Goal: Task Accomplishment & Management: Use online tool/utility

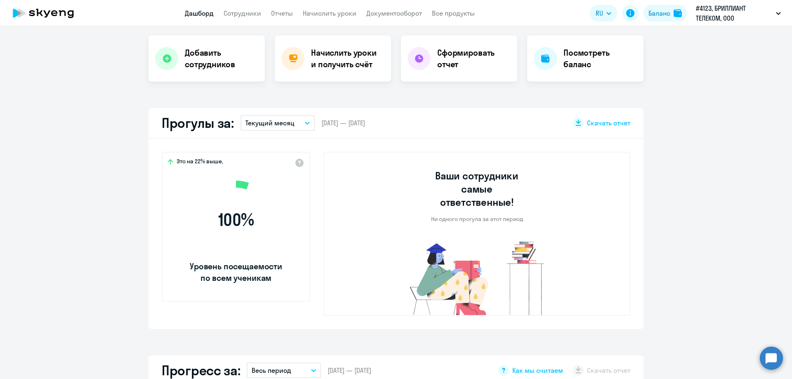
scroll to position [165, 0]
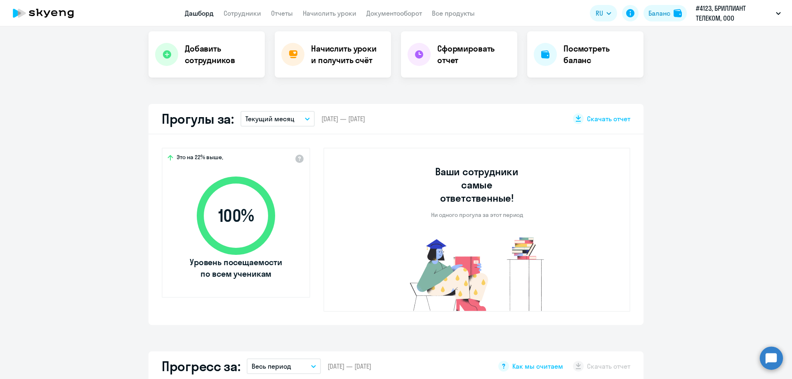
select select "30"
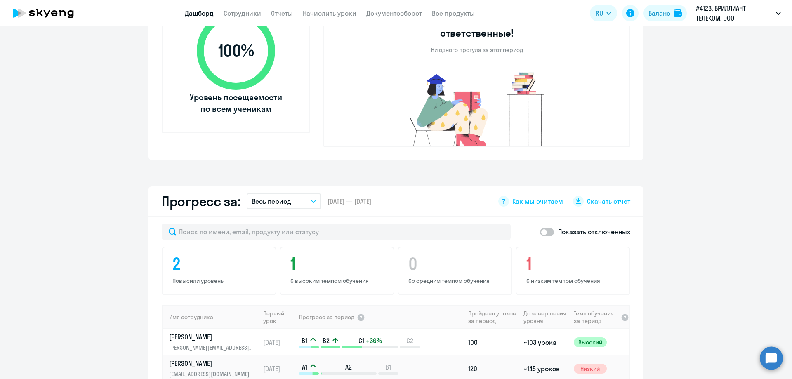
scroll to position [0, 0]
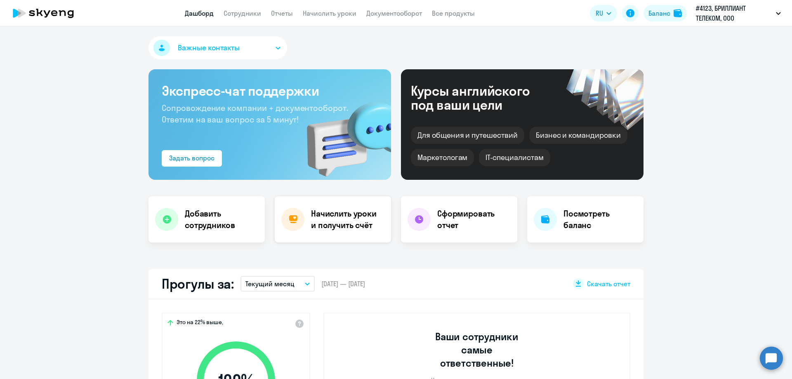
click at [358, 221] on h4 "Начислить уроки и получить счёт" at bounding box center [347, 219] width 72 height 23
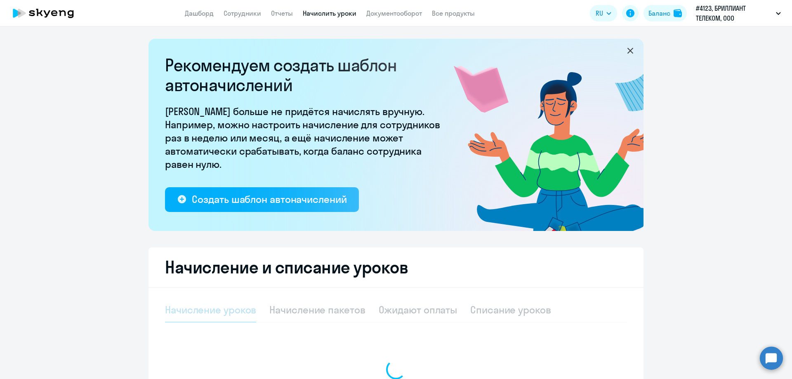
select select "10"
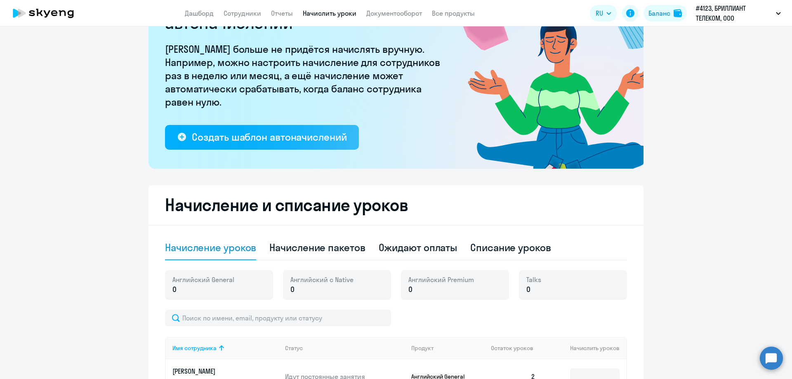
scroll to position [206, 0]
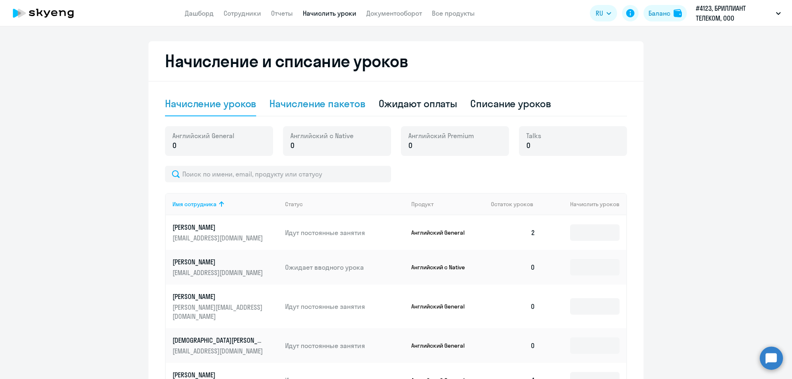
click at [331, 105] on div "Начисление пакетов" at bounding box center [317, 103] width 96 height 13
select select "10"
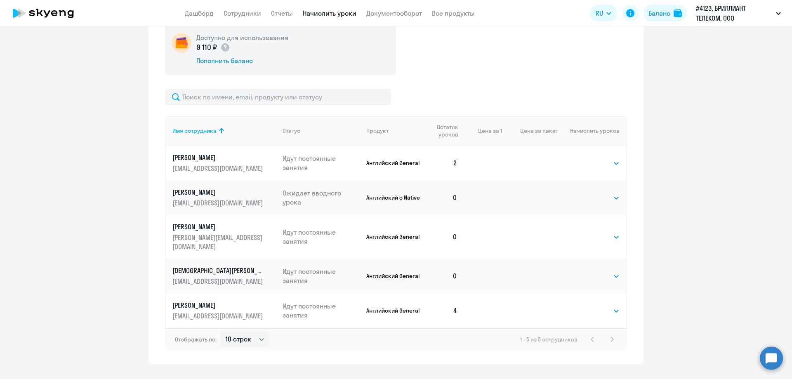
scroll to position [319, 0]
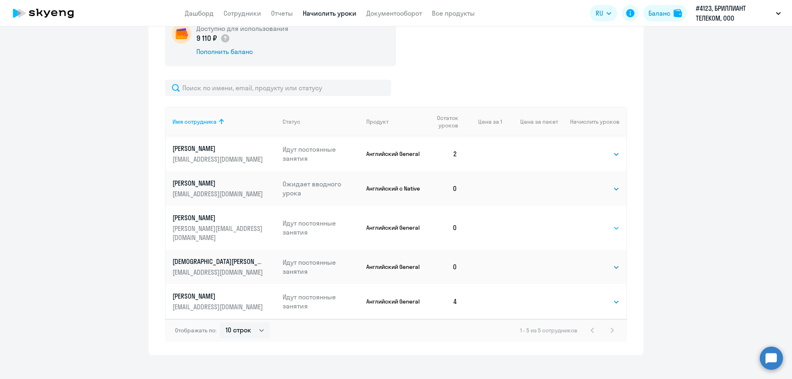
click at [599, 224] on select "Выбрать 4 8 16 32 64 96 128" at bounding box center [603, 228] width 34 height 10
select select "8"
click at [586, 223] on select "Выбрать 4 8 16 32 64 96 128" at bounding box center [603, 228] width 34 height 10
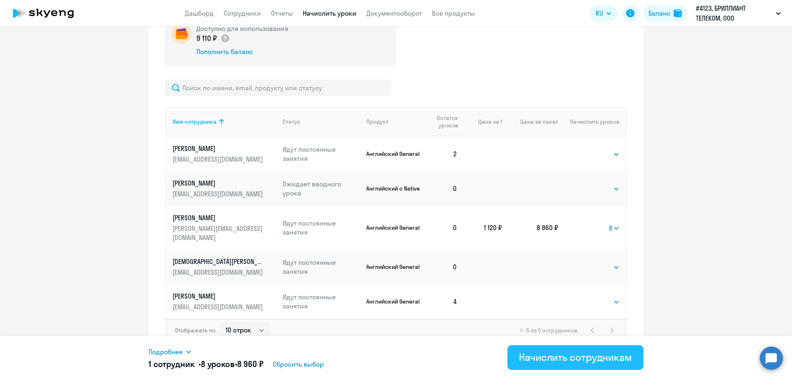
click at [570, 359] on div "Начислить сотрудникам" at bounding box center [575, 357] width 113 height 13
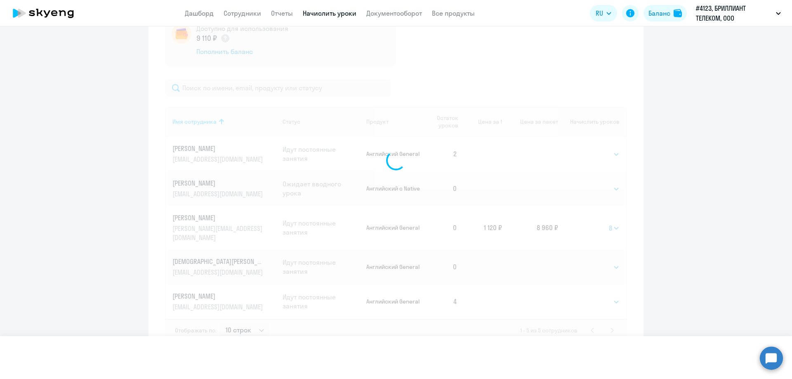
select select
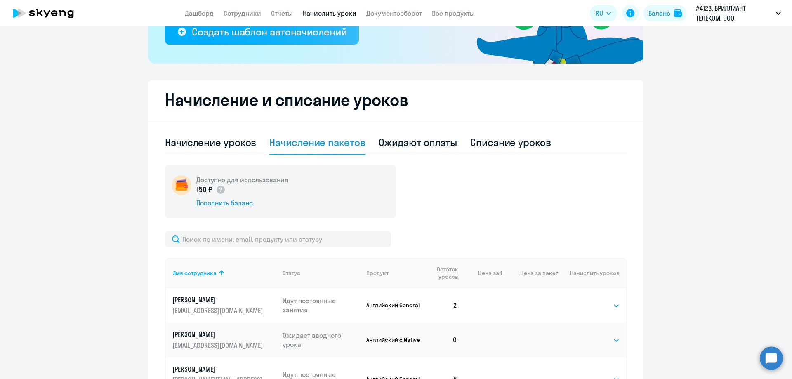
scroll to position [0, 0]
